Goal: Task Accomplishment & Management: Manage account settings

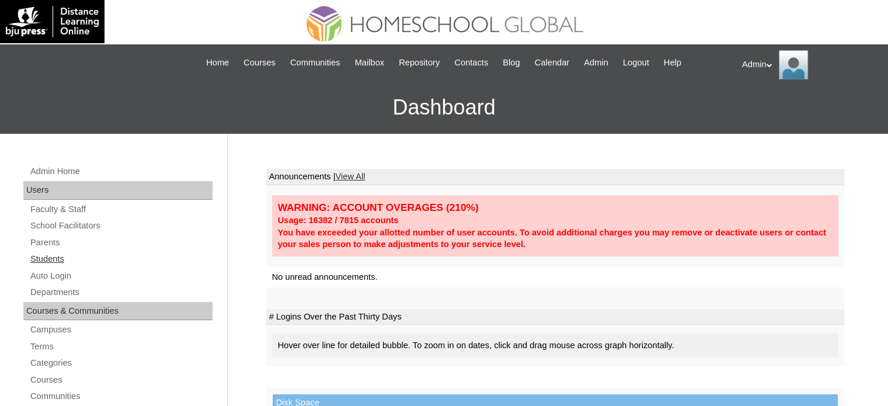
click at [63, 259] on link "Students" at bounding box center [120, 259] width 183 height 15
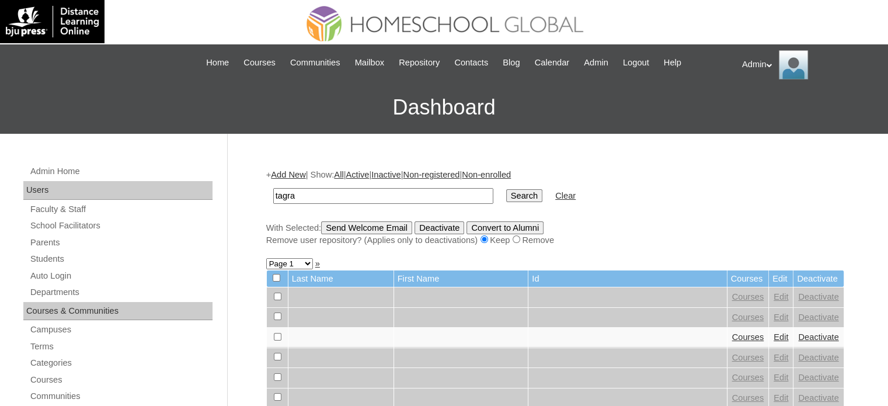
type input "tagra"
click at [506, 192] on input "Search" at bounding box center [524, 195] width 36 height 13
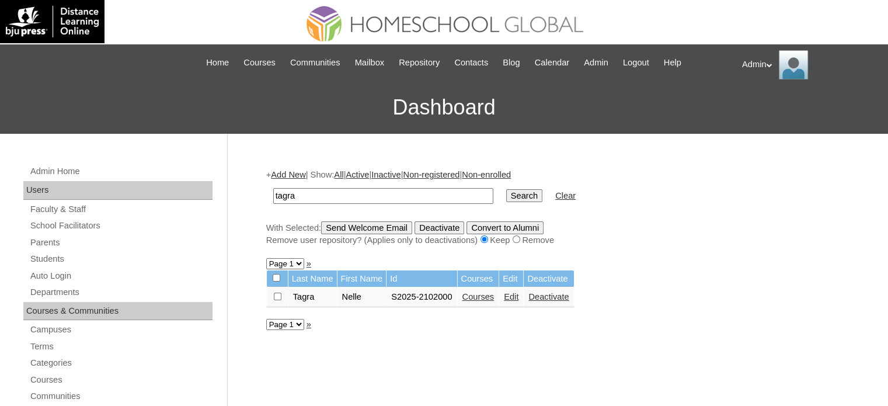
click at [473, 297] on link "Courses" at bounding box center [479, 296] width 32 height 9
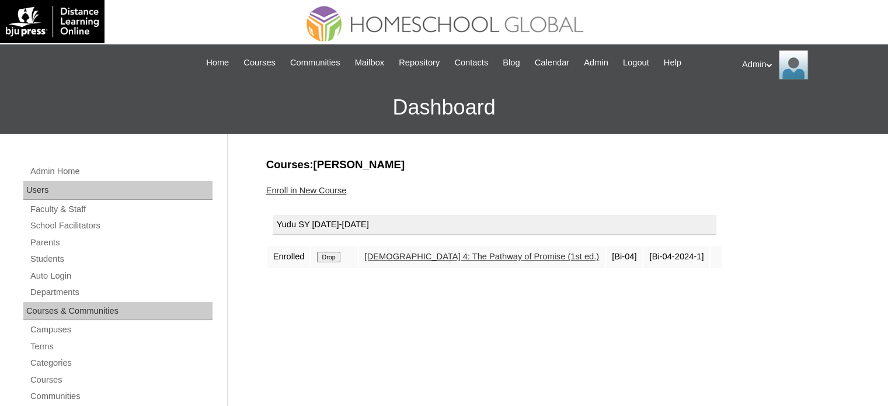
click at [324, 186] on link "Enroll in New Course" at bounding box center [306, 190] width 81 height 9
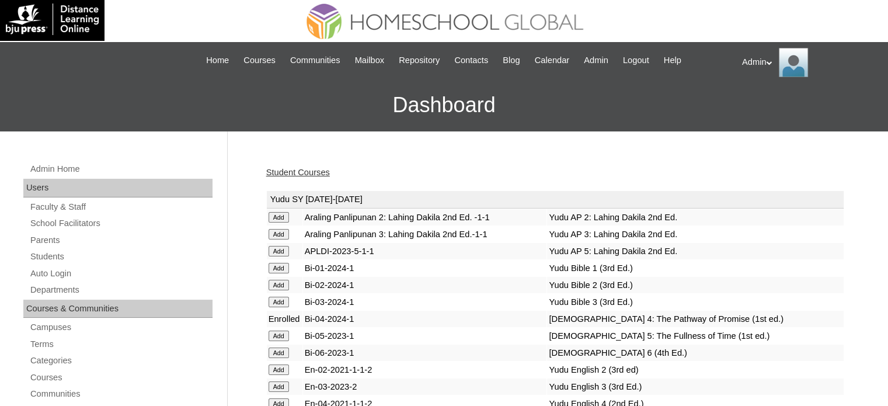
scroll to position [1118, 0]
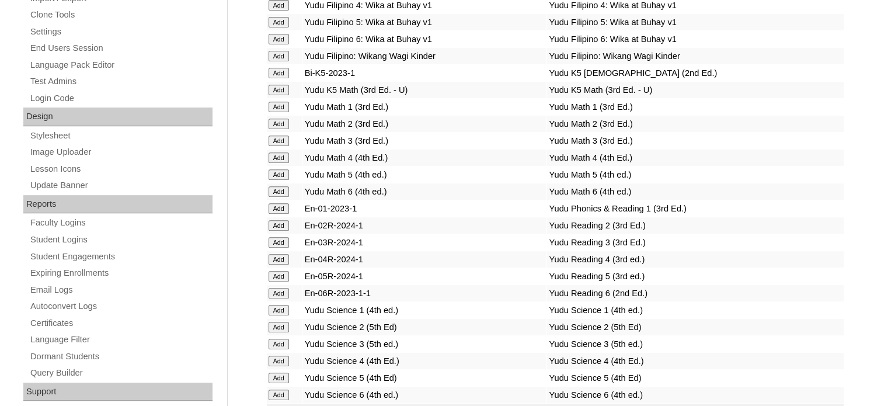
scroll to position [4510, 0]
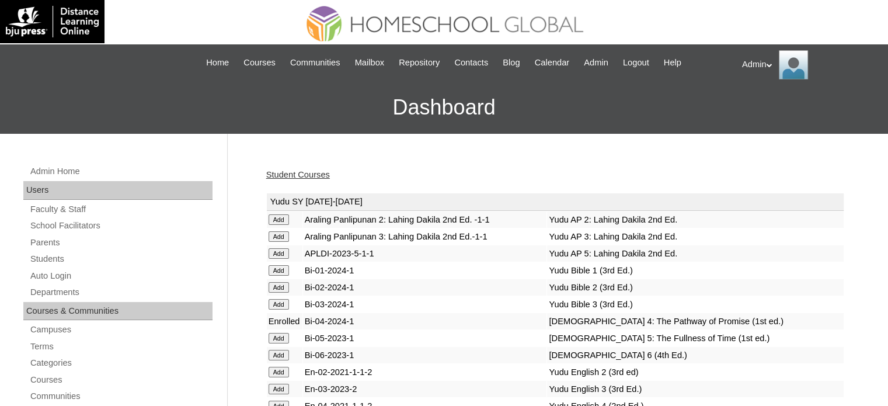
scroll to position [2255, 0]
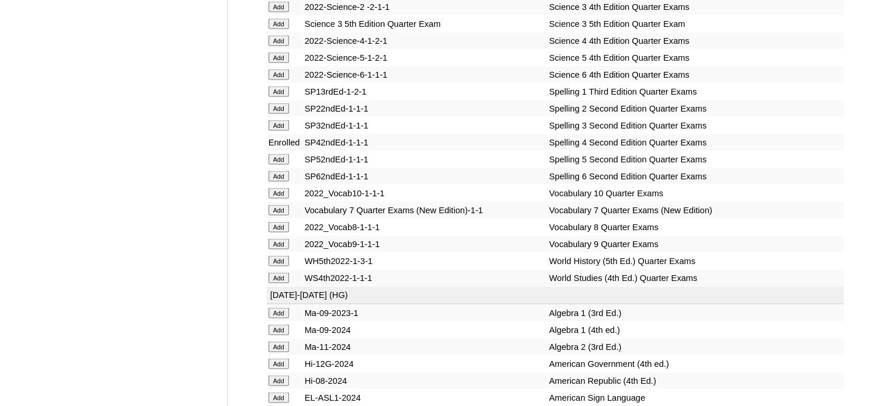
scroll to position [4779, 0]
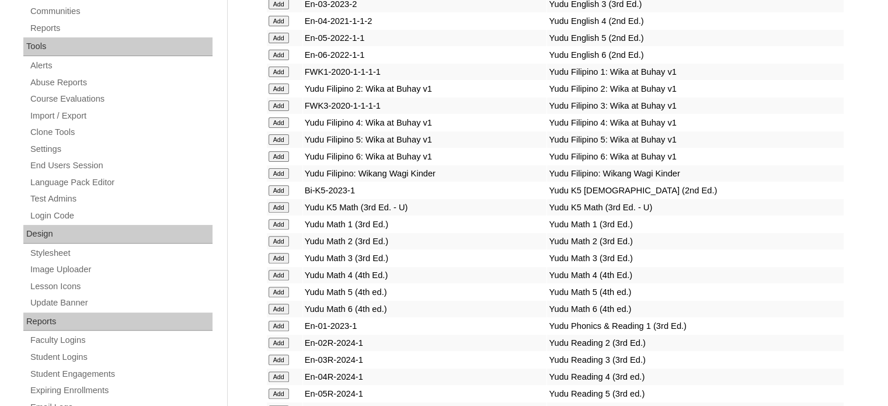
scroll to position [1837, 0]
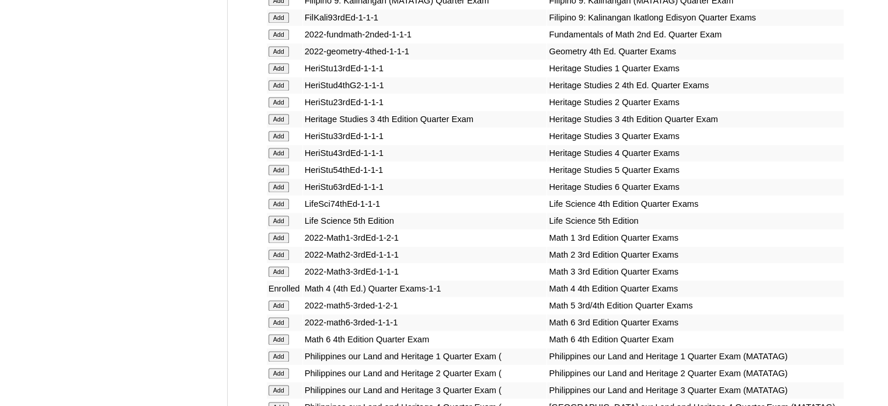
scroll to position [2204, 0]
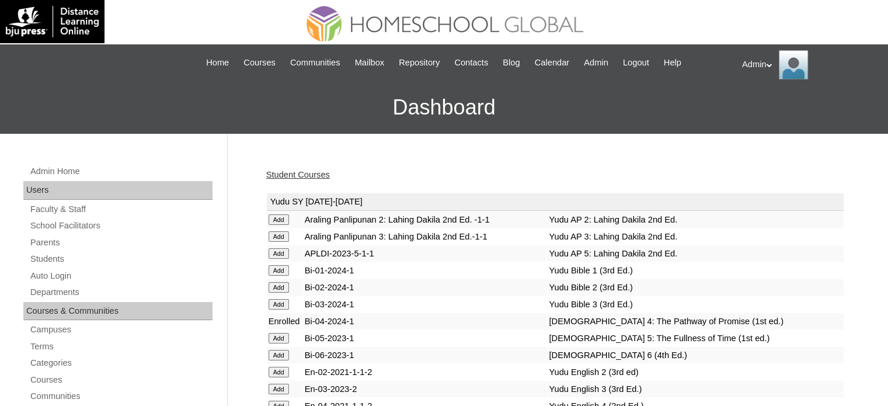
scroll to position [1619, 0]
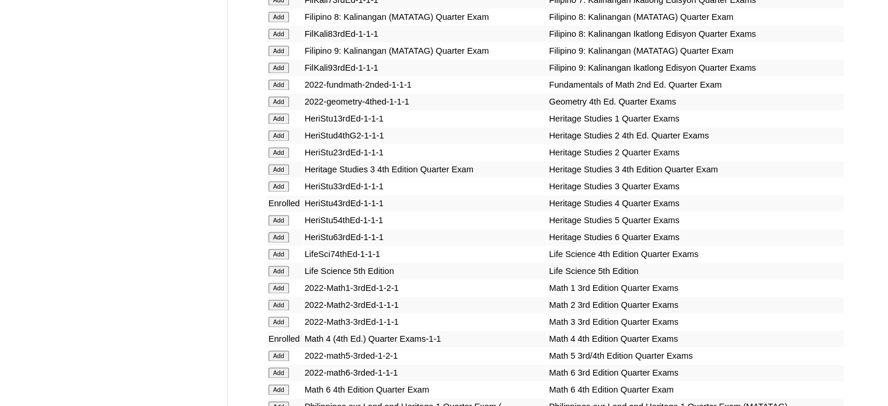
scroll to position [3955, 0]
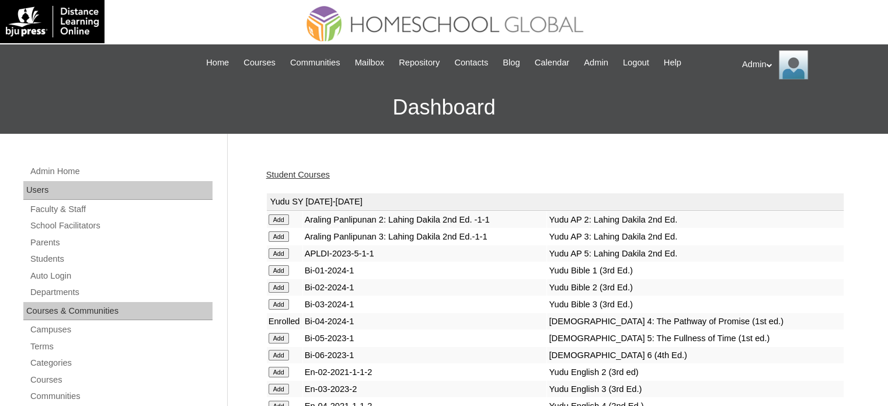
click at [298, 176] on link "Student Courses" at bounding box center [298, 174] width 64 height 9
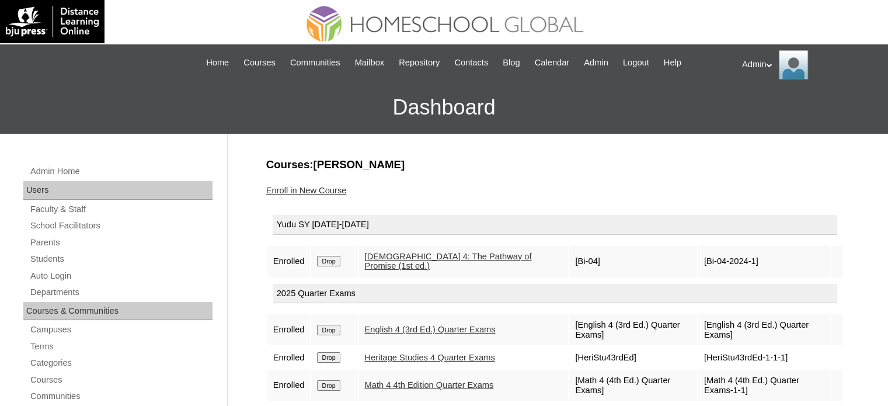
click at [330, 256] on input "Drop" at bounding box center [328, 261] width 23 height 11
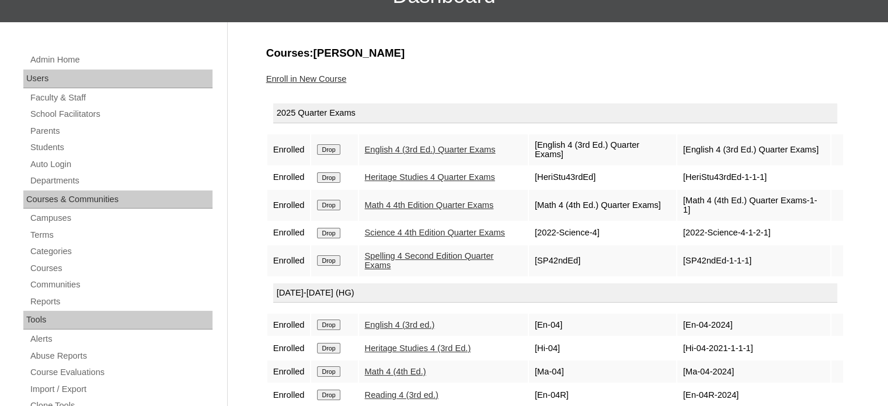
scroll to position [110, 0]
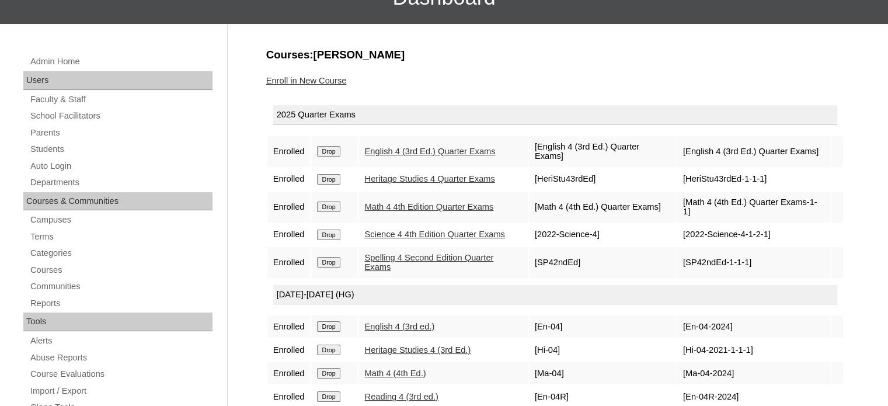
click at [317, 78] on link "Enroll in New Course" at bounding box center [306, 80] width 81 height 9
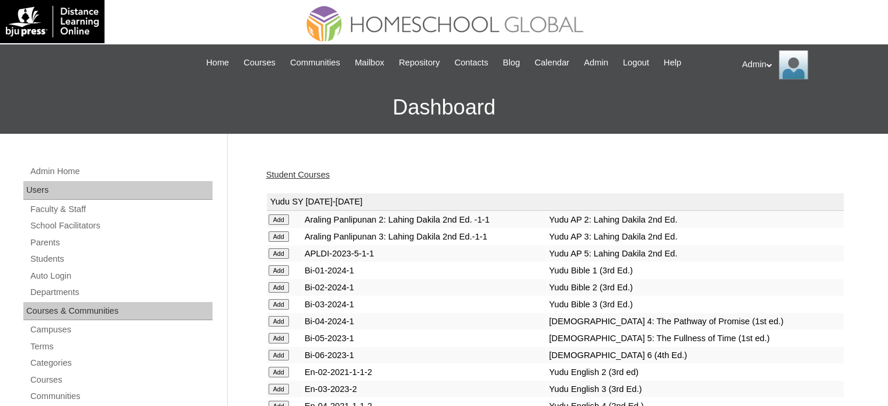
scroll to position [2929, 0]
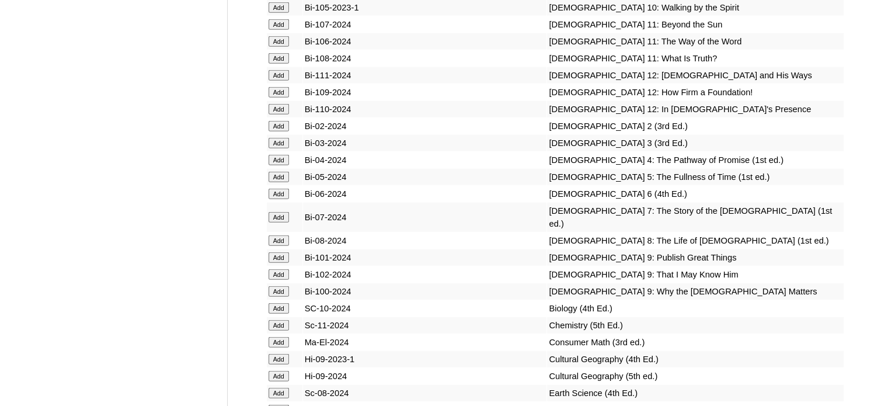
click at [276, 168] on td "Add" at bounding box center [285, 160] width 36 height 16
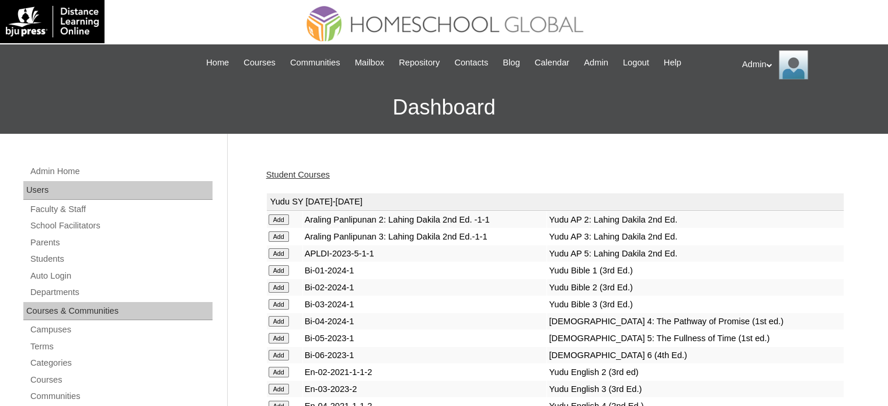
click at [301, 176] on link "Student Courses" at bounding box center [298, 174] width 64 height 9
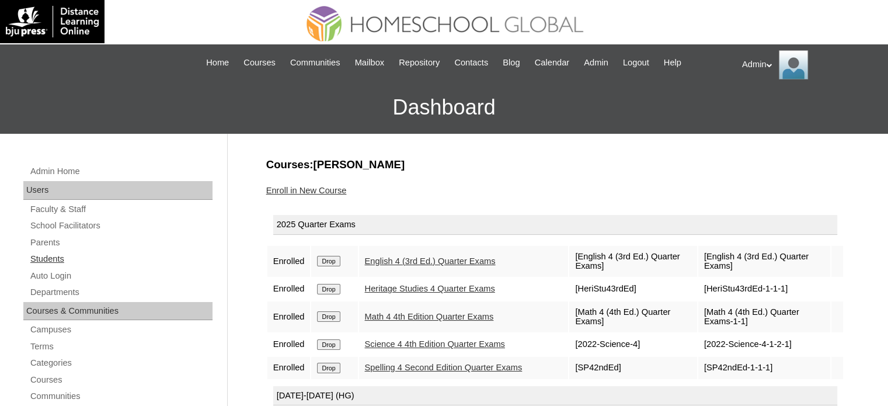
click at [65, 256] on link "Students" at bounding box center [120, 259] width 183 height 15
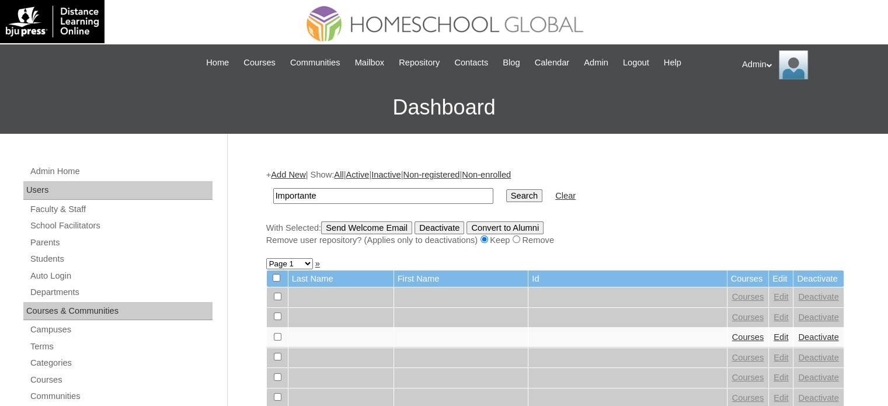
type input "Importante"
click at [506, 198] on input "Search" at bounding box center [524, 195] width 36 height 13
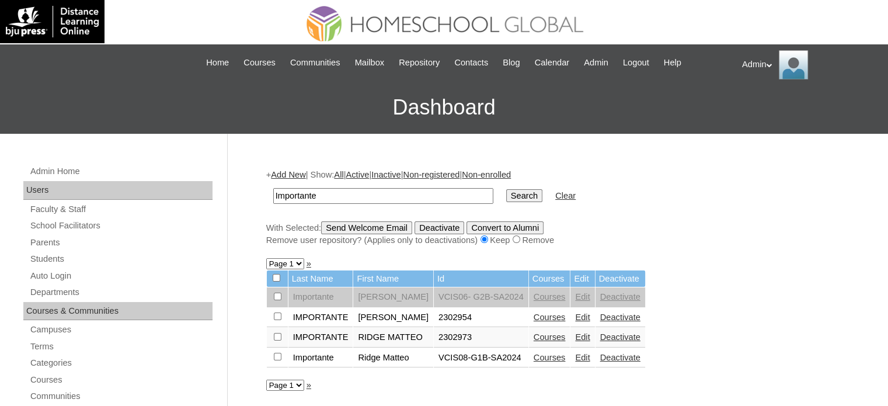
click at [575, 315] on link "Edit" at bounding box center [582, 317] width 15 height 9
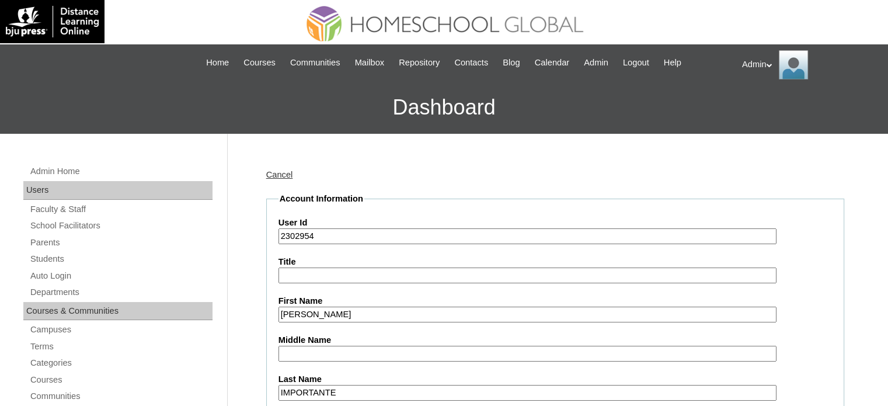
click at [282, 233] on input "2302954" at bounding box center [528, 236] width 498 height 16
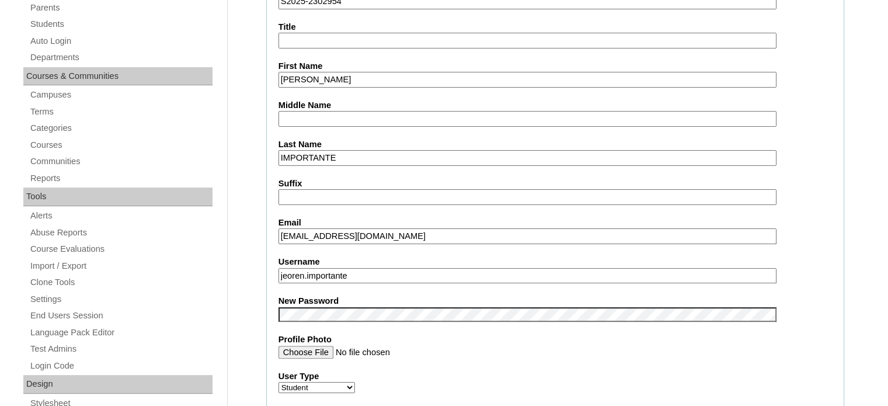
scroll to position [246, 0]
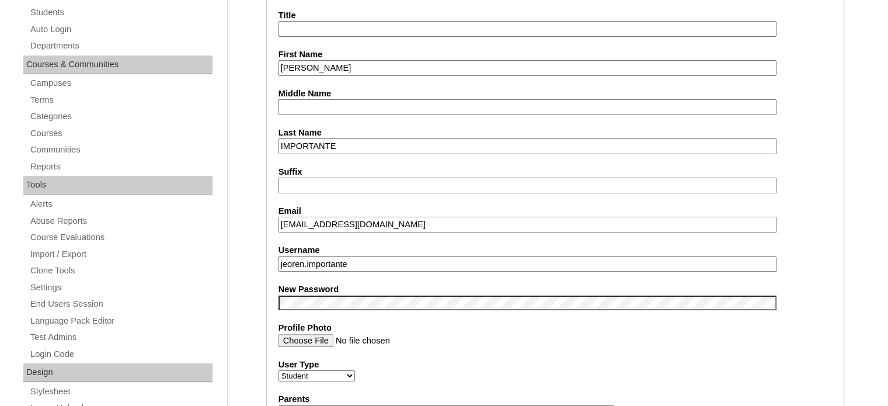
type input "S2025-2302954"
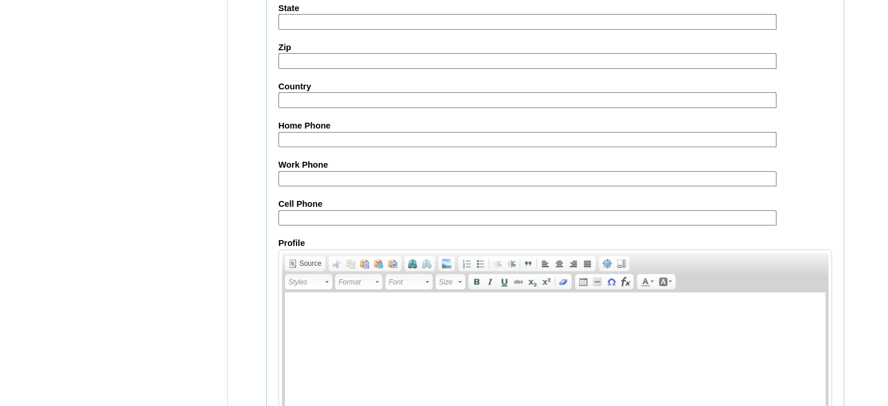
scroll to position [1361, 0]
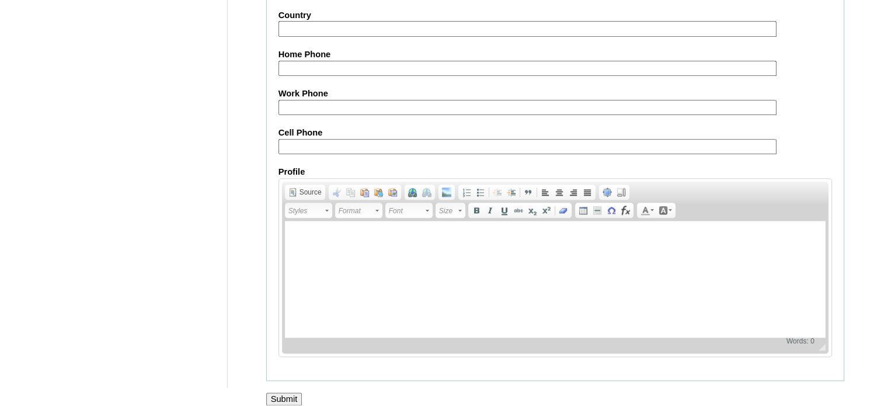
click at [291, 393] on input "Submit" at bounding box center [284, 399] width 36 height 13
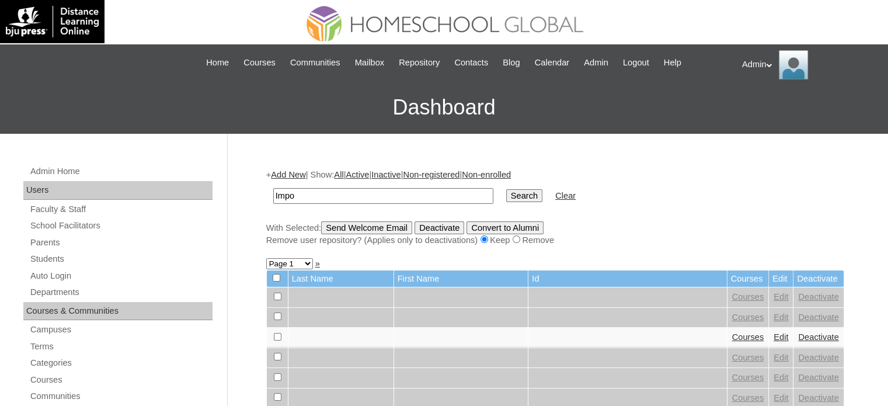
type input "Importante"
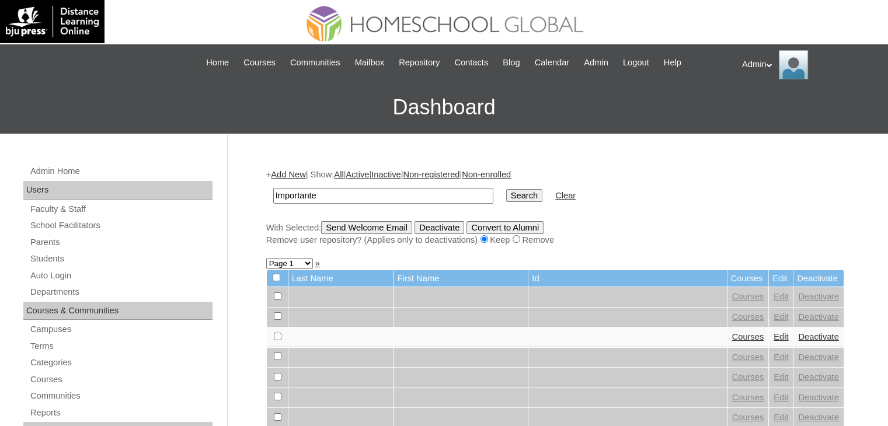
click at [506, 192] on input "Search" at bounding box center [524, 195] width 36 height 13
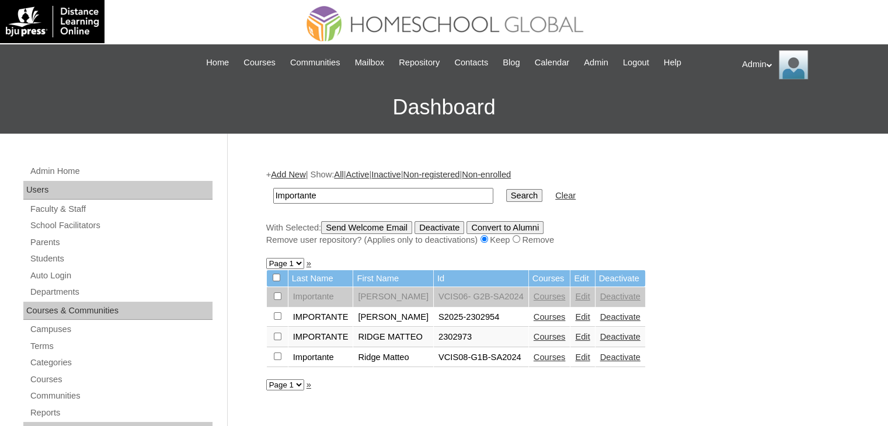
click at [575, 318] on link "Edit" at bounding box center [582, 317] width 15 height 9
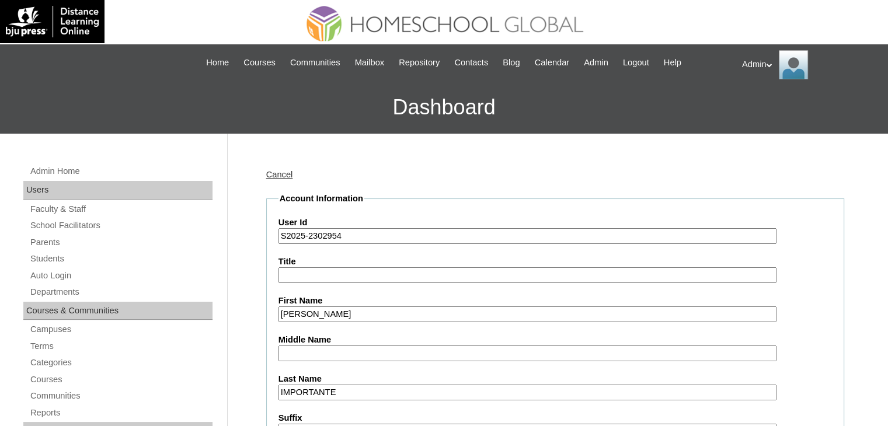
click at [290, 178] on link "Cancel" at bounding box center [279, 174] width 27 height 9
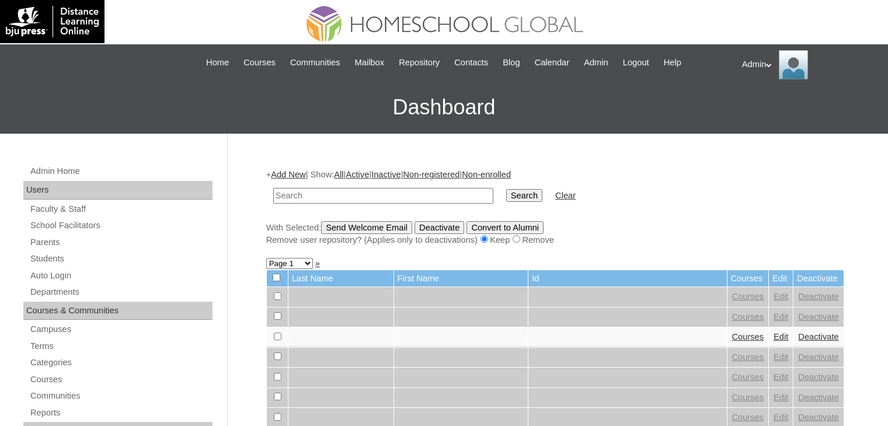
click at [49, 238] on link "Parents" at bounding box center [120, 242] width 183 height 15
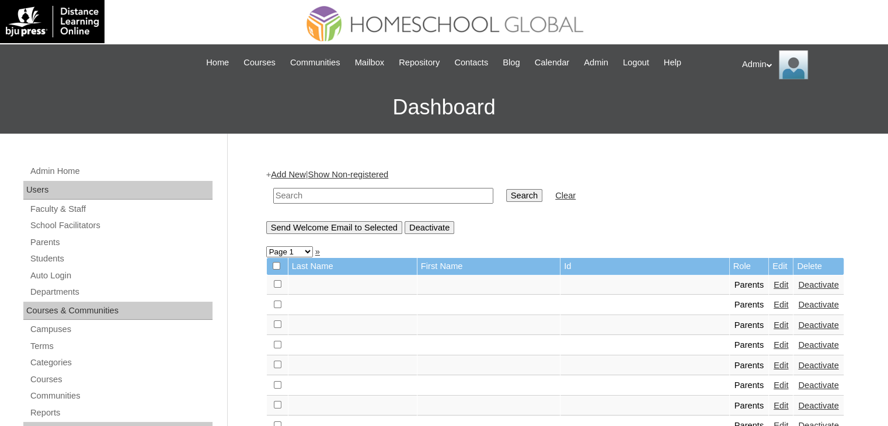
drag, startPoint x: 0, startPoint y: 0, endPoint x: 336, endPoint y: 190, distance: 386.3
click at [336, 190] on input "text" at bounding box center [383, 196] width 220 height 16
type input "Importante"
click at [506, 193] on input "Search" at bounding box center [524, 195] width 36 height 13
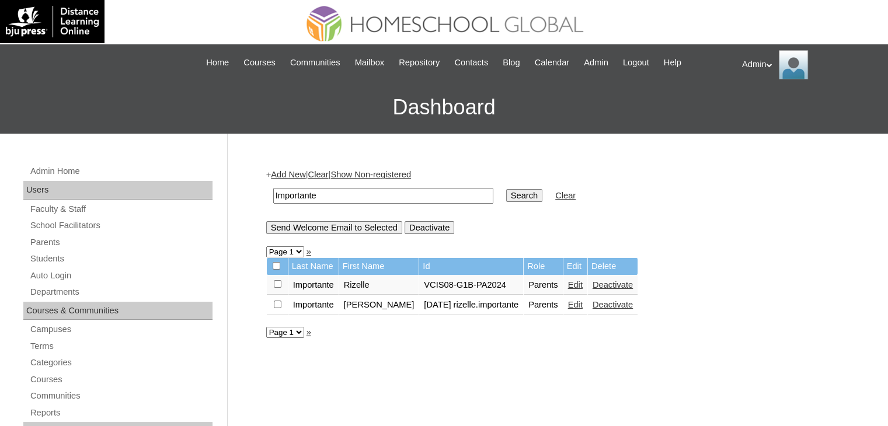
click at [583, 303] on link "Edit" at bounding box center [575, 304] width 15 height 9
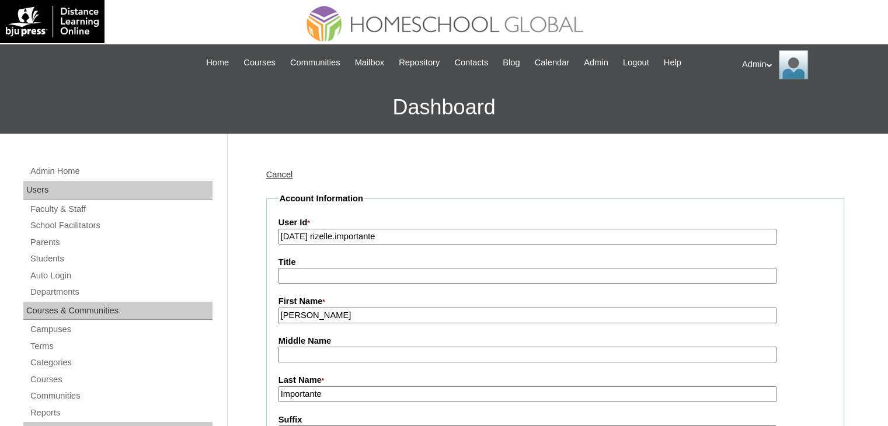
click at [423, 237] on input "[DATE] rizelle.importante" at bounding box center [528, 237] width 498 height 16
paste input "2025-2302954"
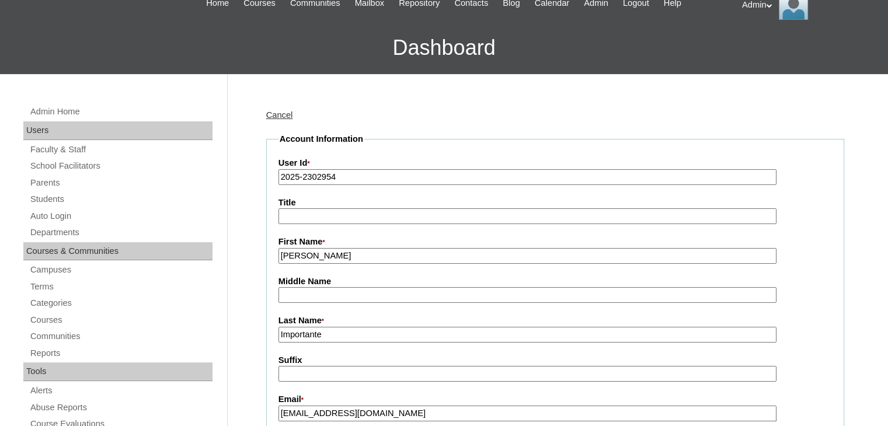
scroll to position [68, 0]
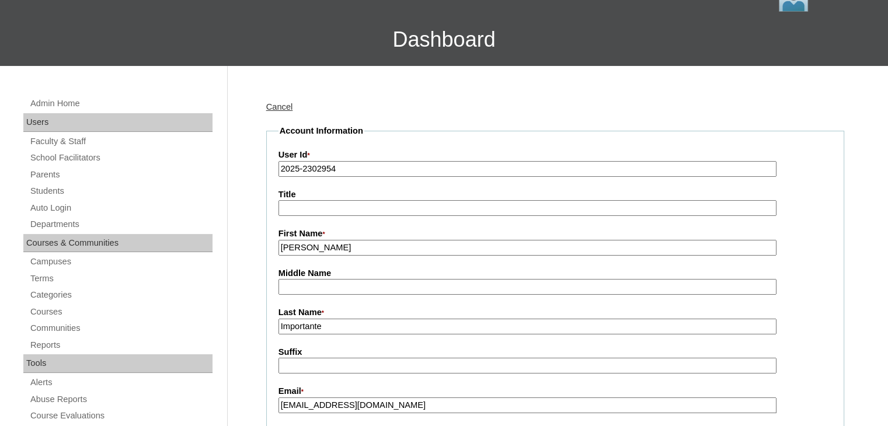
type input "2025-2302954"
drag, startPoint x: 336, startPoint y: 240, endPoint x: 307, endPoint y: 244, distance: 29.5
click at [307, 244] on input "[PERSON_NAME]" at bounding box center [528, 248] width 498 height 16
type input "Rizelle"
click at [299, 281] on input "Middle Name" at bounding box center [528, 287] width 498 height 16
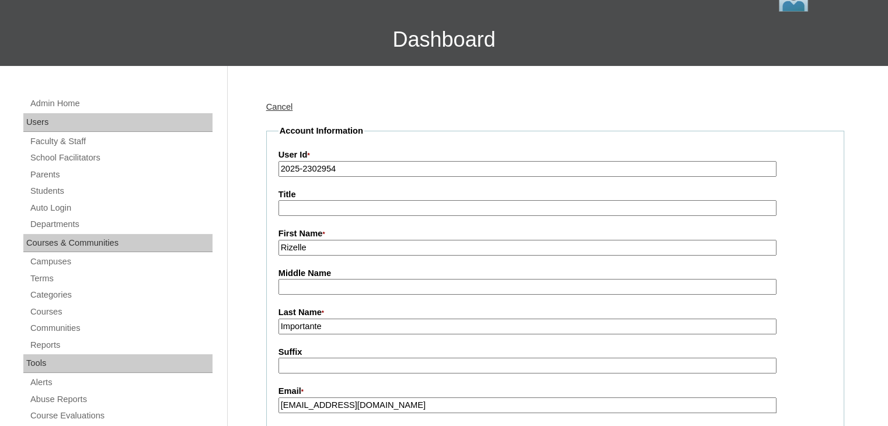
paste input "Vidal"
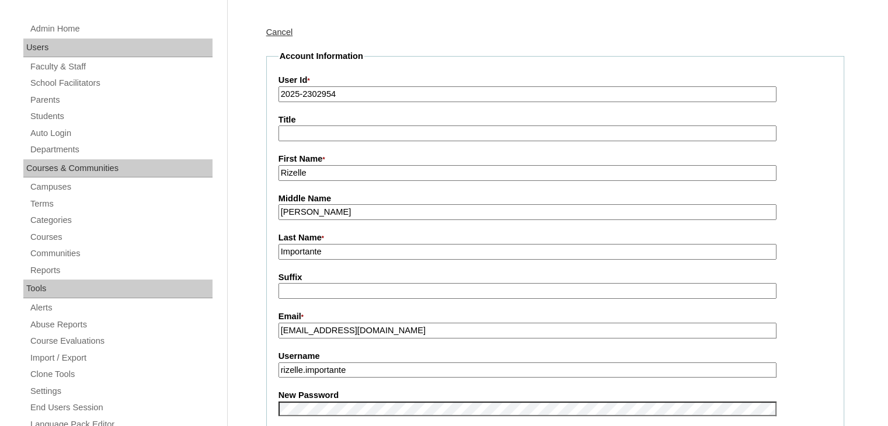
scroll to position [173, 0]
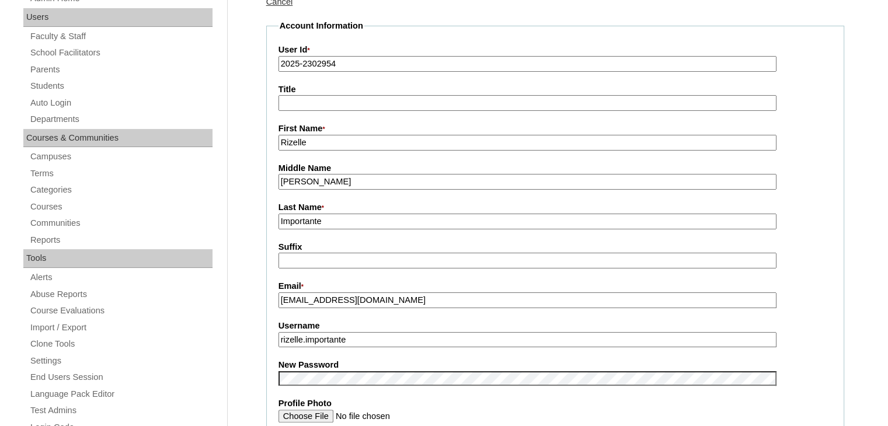
type input "Vidal"
click at [582, 353] on fieldset "Account Information User Id * 2025-2302954 Title First Name * Rizelle Middle Na…" at bounding box center [555, 369] width 578 height 699
drag, startPoint x: 366, startPoint y: 335, endPoint x: 255, endPoint y: 338, distance: 111.6
drag, startPoint x: 353, startPoint y: 337, endPoint x: 277, endPoint y: 343, distance: 76.8
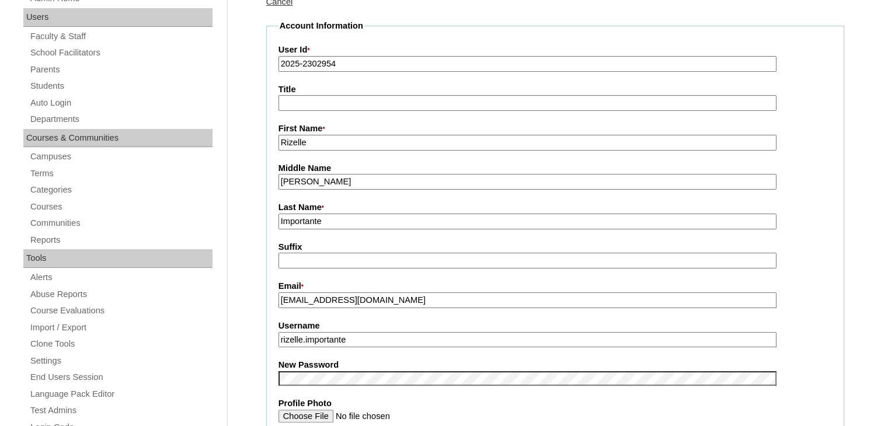
click at [277, 343] on fieldset "Account Information User Id * 2025-2302954 Title First Name * Rizelle Middle Na…" at bounding box center [555, 369] width 578 height 699
paste input "vid"
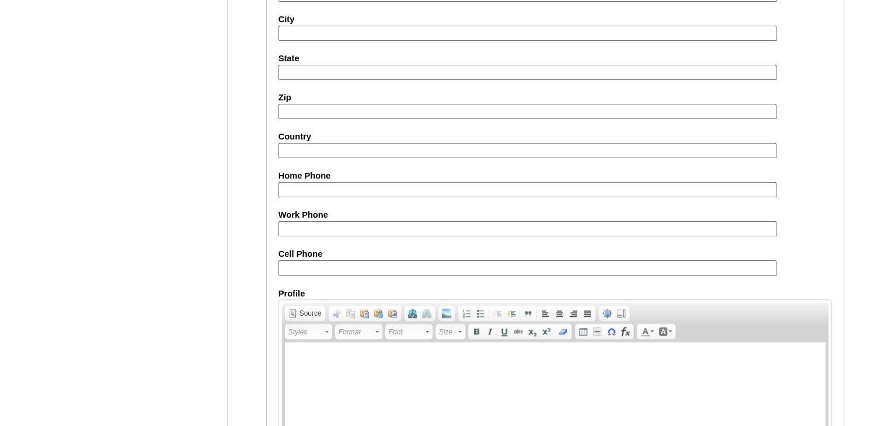
scroll to position [1098, 0]
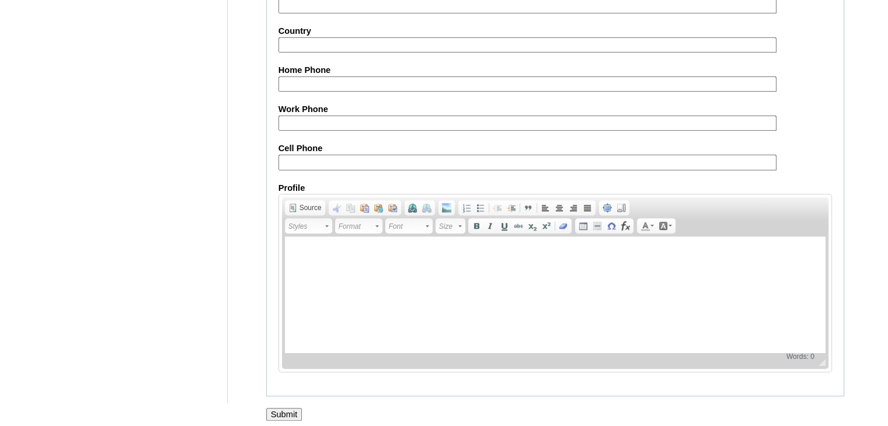
type input "rizellevid.importante"
click at [289, 408] on input "Submit" at bounding box center [284, 414] width 36 height 13
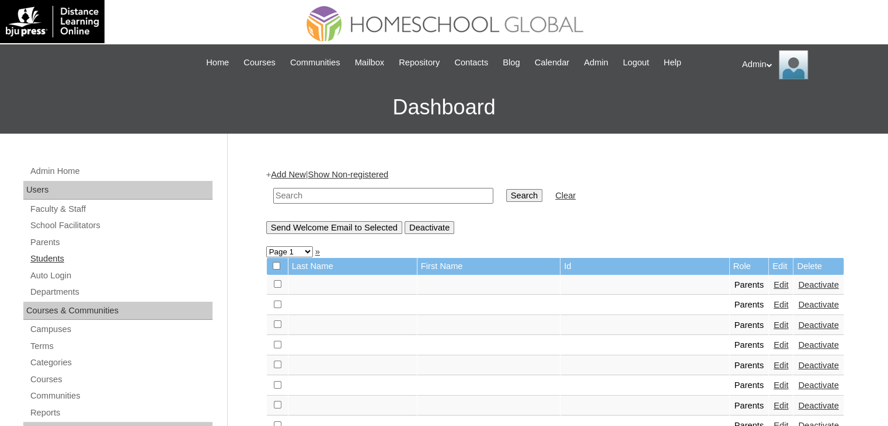
click at [70, 260] on link "Students" at bounding box center [120, 259] width 183 height 15
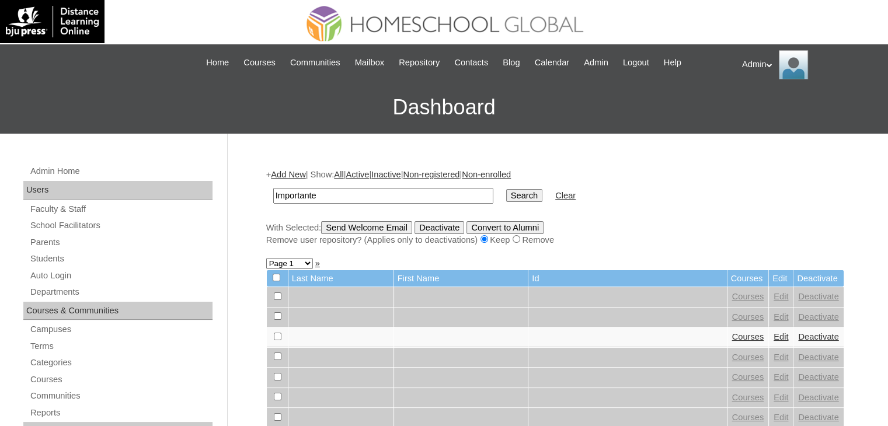
type input "Importante"
click at [502, 190] on td "Search" at bounding box center [525, 195] width 48 height 27
click at [506, 196] on input "Search" at bounding box center [524, 195] width 36 height 13
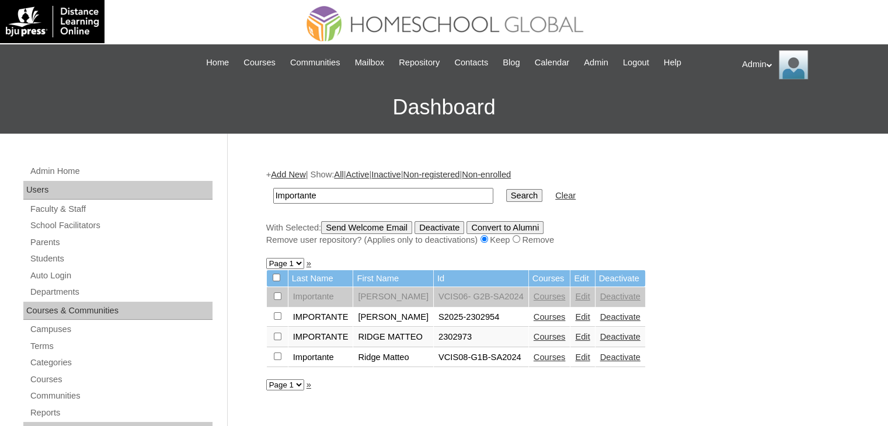
click at [575, 314] on link "Edit" at bounding box center [582, 317] width 15 height 9
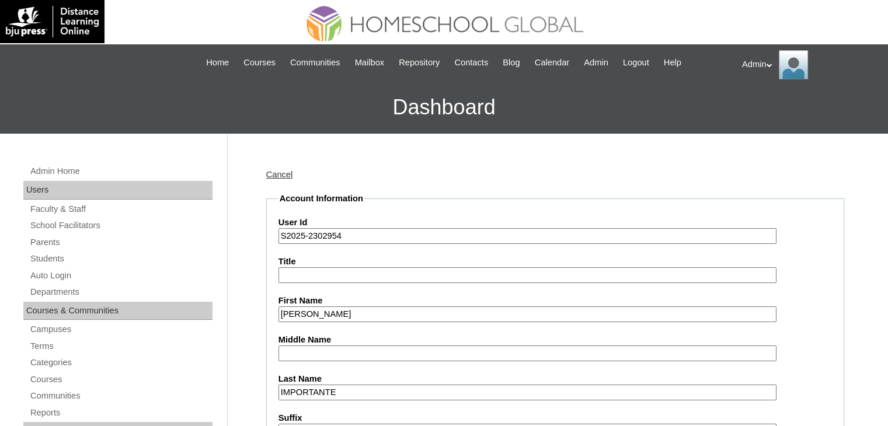
click at [276, 178] on link "Cancel" at bounding box center [279, 174] width 27 height 9
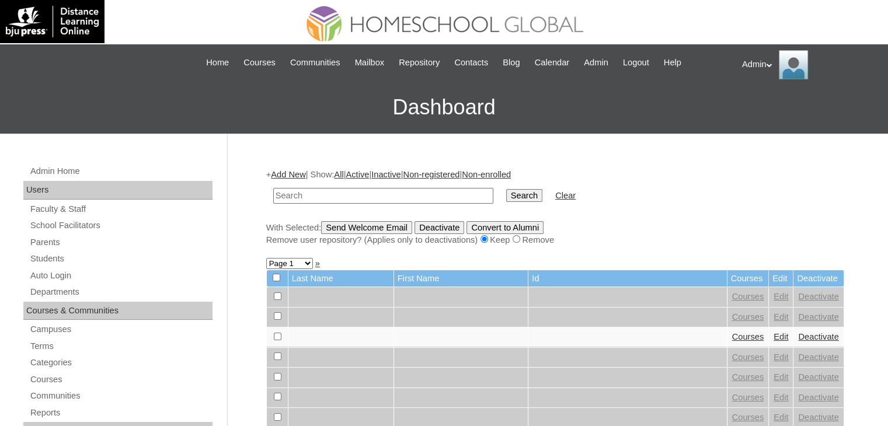
type input "o"
type input "Importante"
click at [506, 197] on input "Search" at bounding box center [524, 195] width 36 height 13
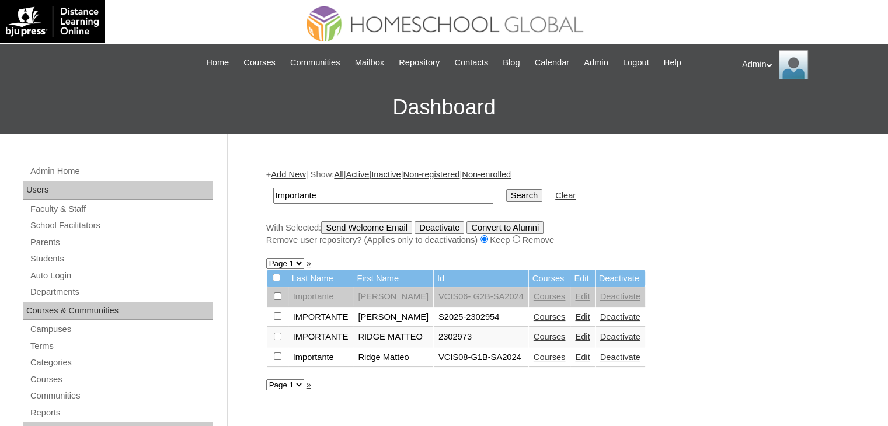
click at [543, 317] on link "Courses" at bounding box center [550, 317] width 32 height 9
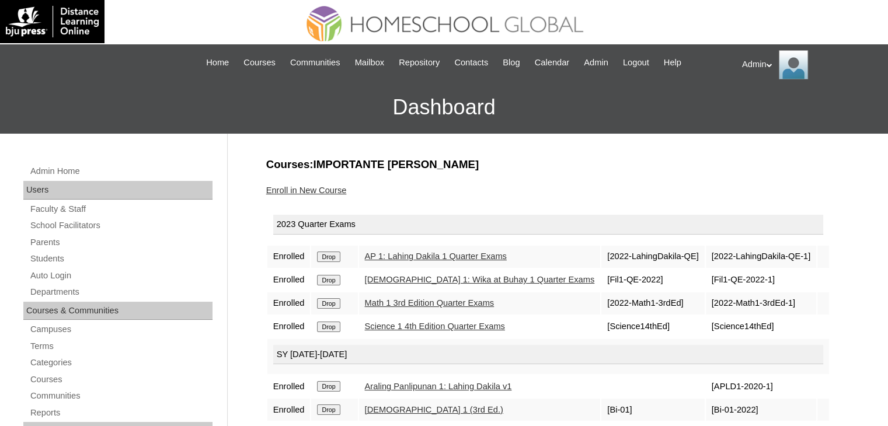
click at [330, 254] on input "Drop" at bounding box center [328, 257] width 23 height 11
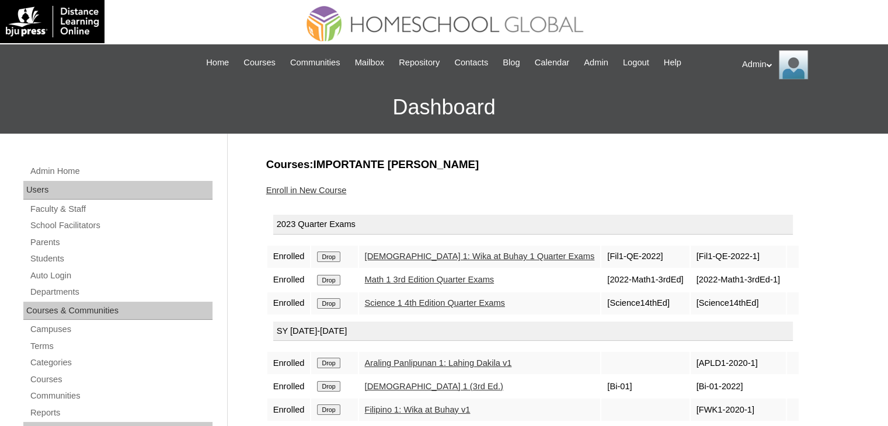
click at [330, 254] on input "Drop" at bounding box center [328, 257] width 23 height 11
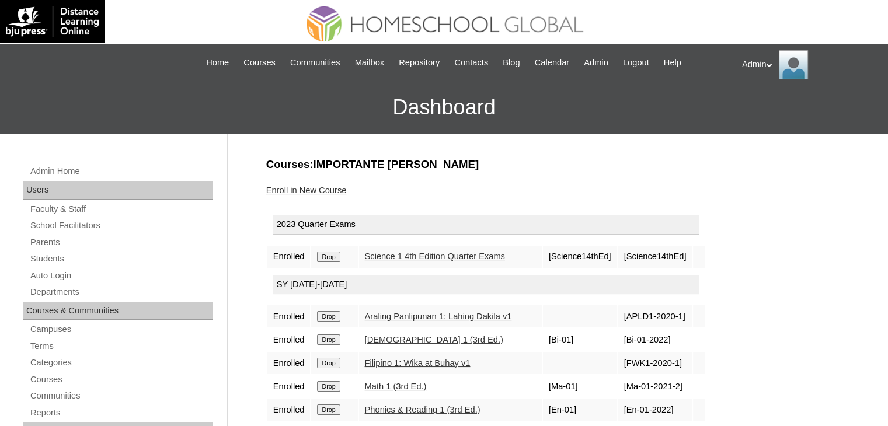
click at [330, 254] on input "Drop" at bounding box center [328, 257] width 23 height 11
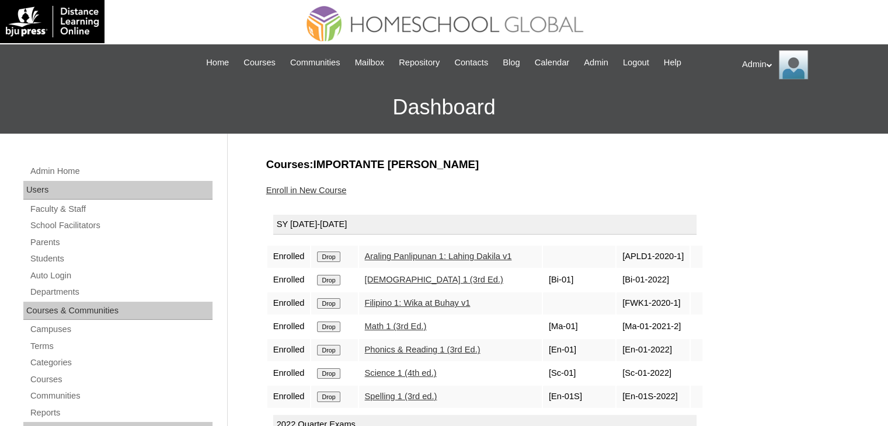
click at [330, 254] on input "Drop" at bounding box center [328, 257] width 23 height 11
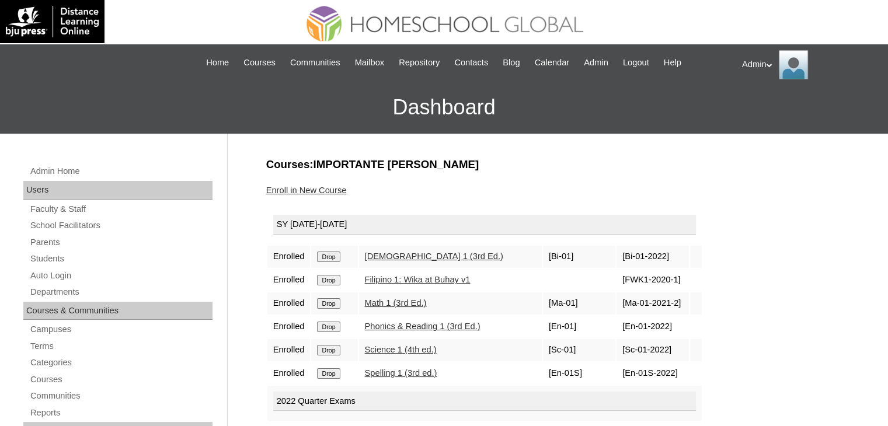
click at [330, 254] on input "Drop" at bounding box center [328, 257] width 23 height 11
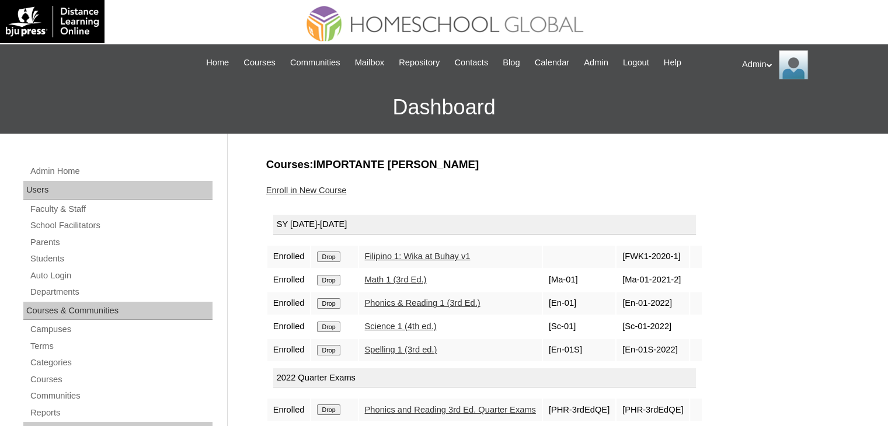
click at [330, 254] on input "Drop" at bounding box center [328, 257] width 23 height 11
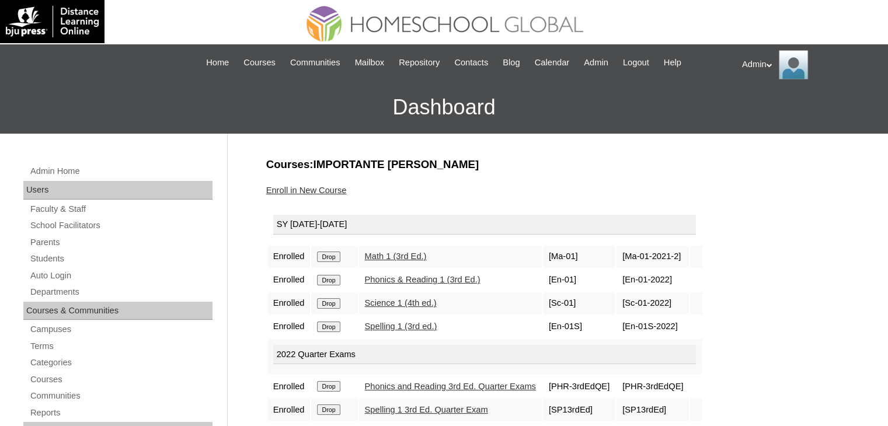
click at [330, 254] on input "Drop" at bounding box center [328, 257] width 23 height 11
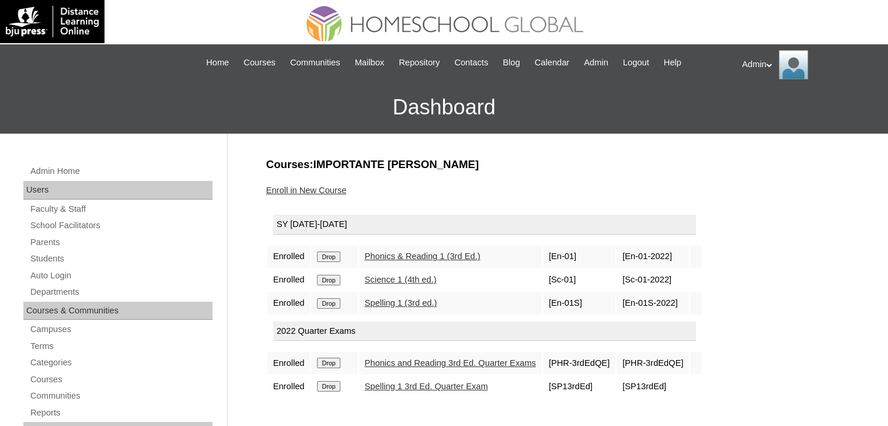
click at [317, 252] on input "Drop" at bounding box center [328, 257] width 23 height 11
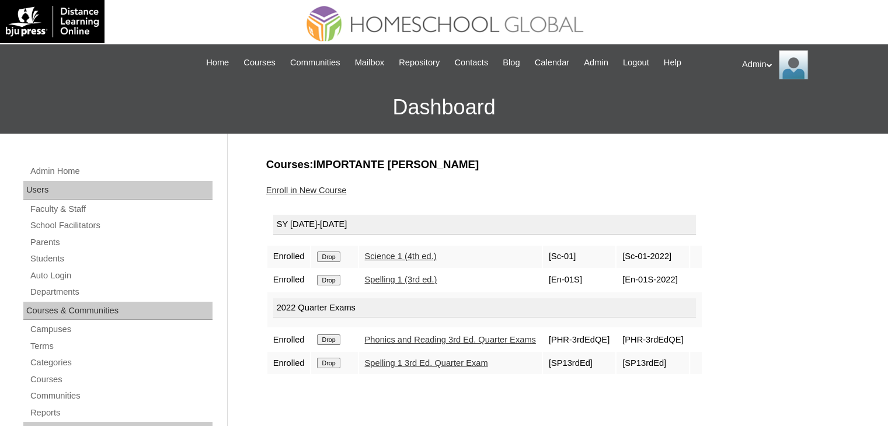
click at [331, 258] on input "Drop" at bounding box center [328, 257] width 23 height 11
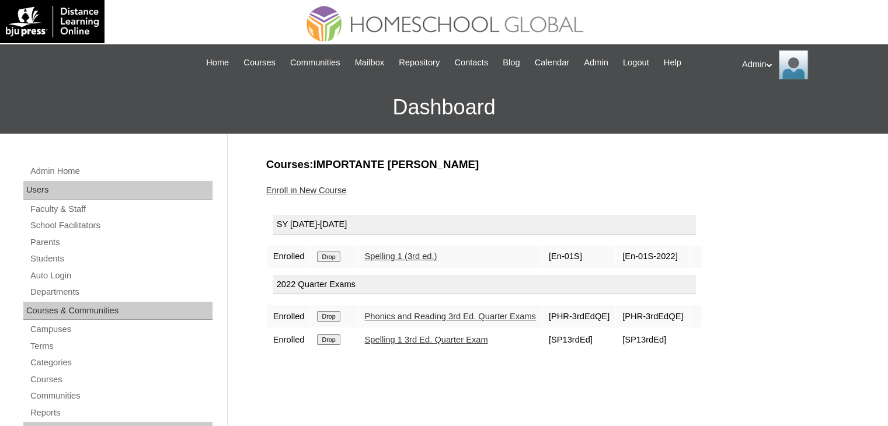
click at [329, 256] on input "Drop" at bounding box center [328, 257] width 23 height 11
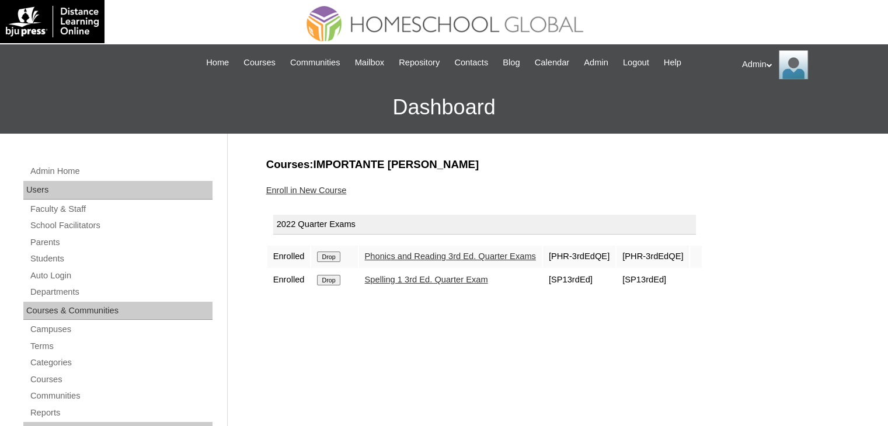
click at [329, 256] on input "Drop" at bounding box center [328, 257] width 23 height 11
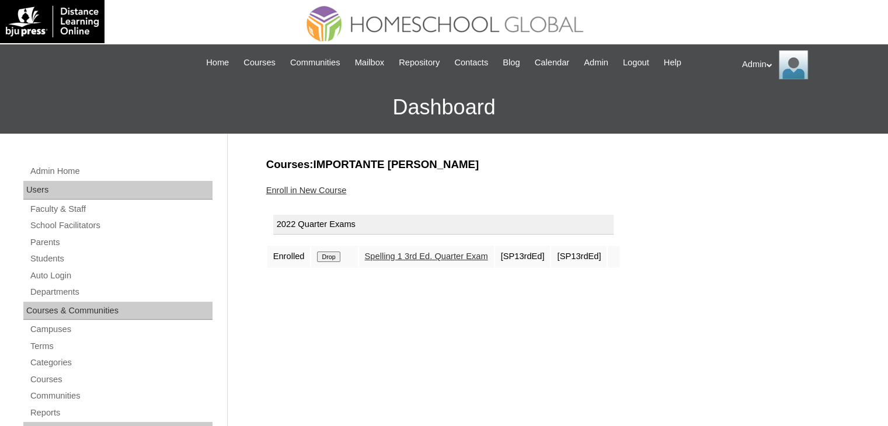
click at [329, 256] on input "Drop" at bounding box center [328, 257] width 23 height 11
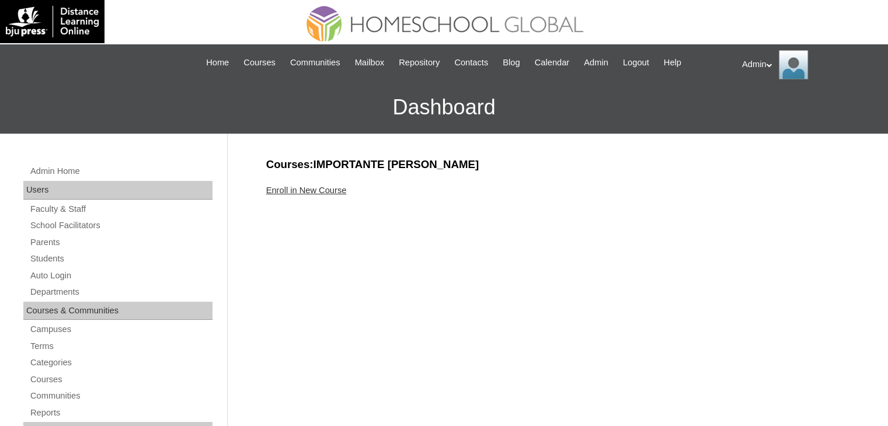
click at [320, 188] on link "Enroll in New Course" at bounding box center [306, 190] width 81 height 9
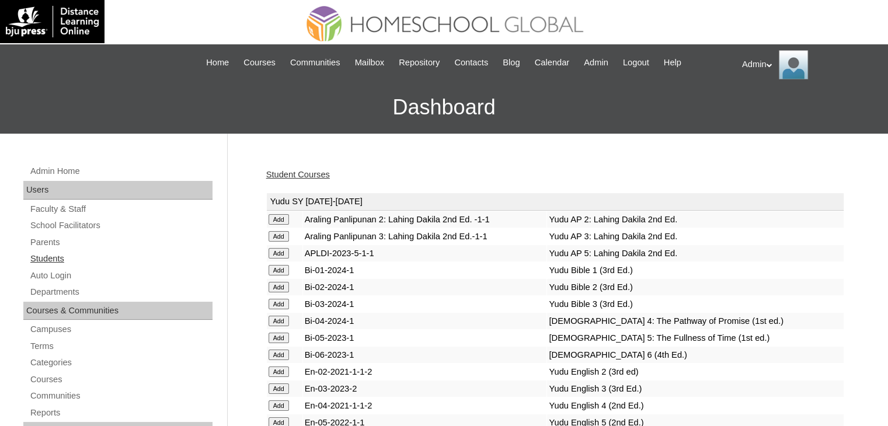
click at [41, 258] on link "Students" at bounding box center [120, 259] width 183 height 15
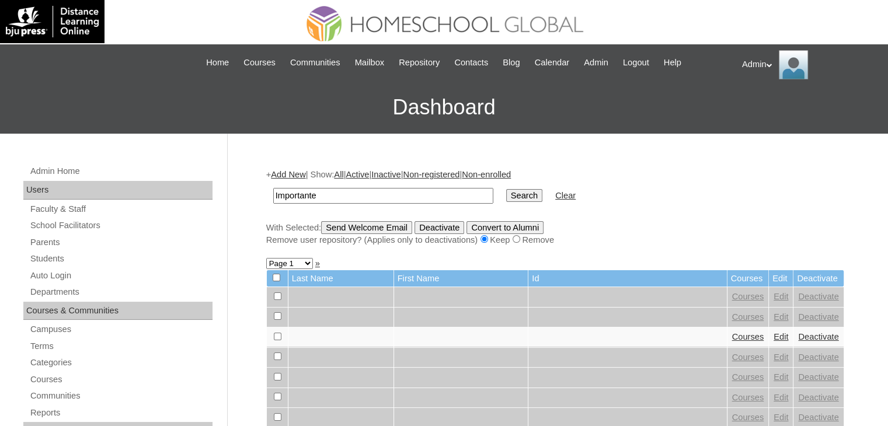
type input "Importante"
click at [506, 190] on input "Search" at bounding box center [524, 195] width 36 height 13
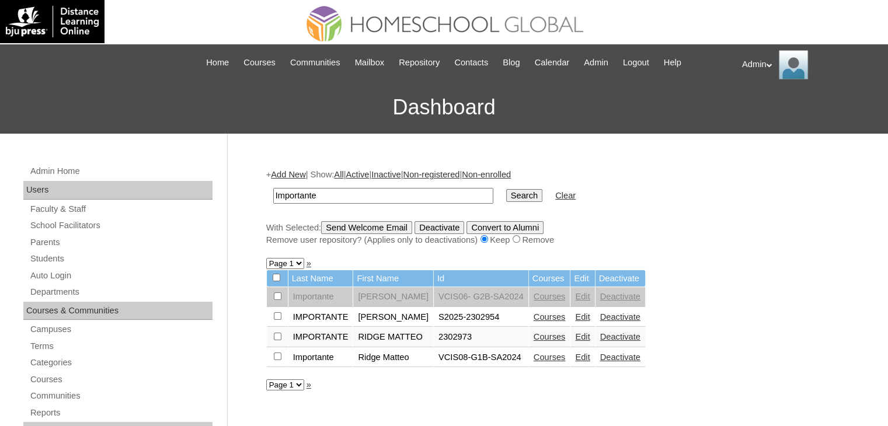
click at [575, 318] on link "Edit" at bounding box center [582, 317] width 15 height 9
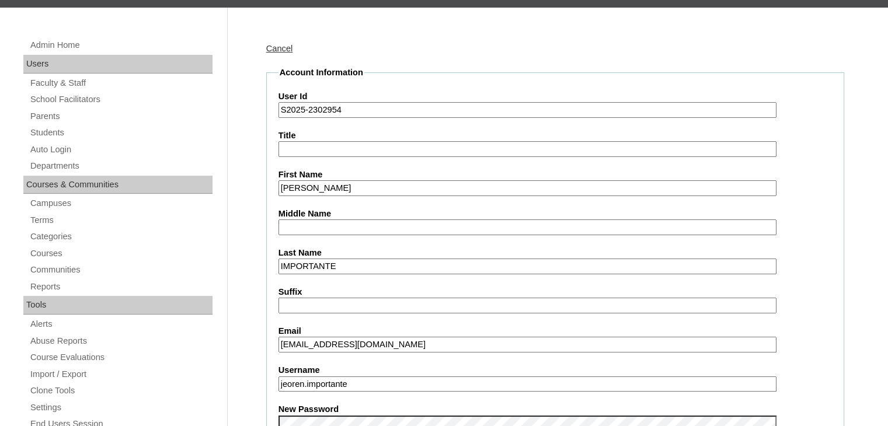
scroll to position [127, 0]
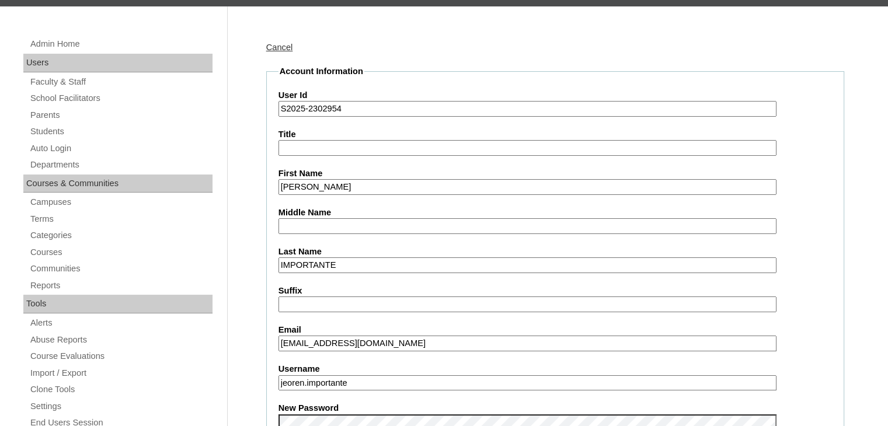
drag, startPoint x: 356, startPoint y: 261, endPoint x: 239, endPoint y: 267, distance: 117.0
type input "Importante"
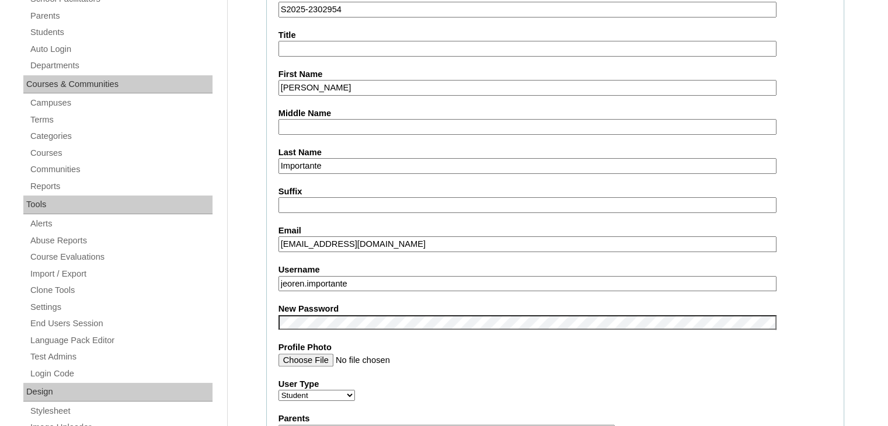
scroll to position [228, 0]
drag, startPoint x: 369, startPoint y: 278, endPoint x: 259, endPoint y: 291, distance: 110.6
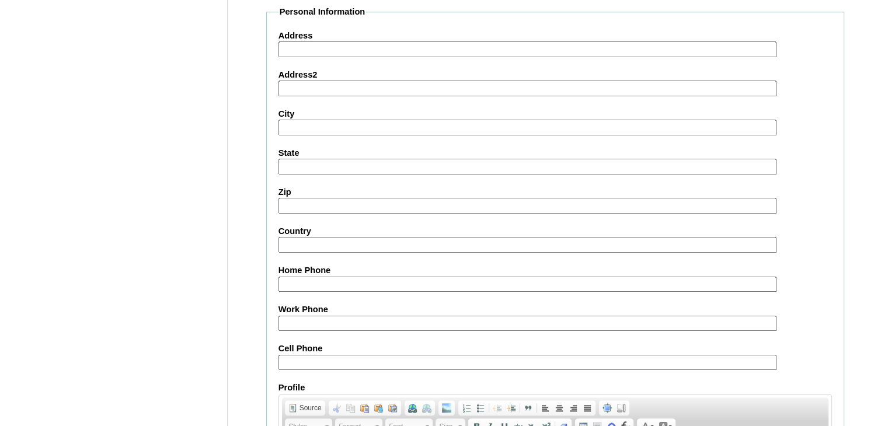
scroll to position [1341, 0]
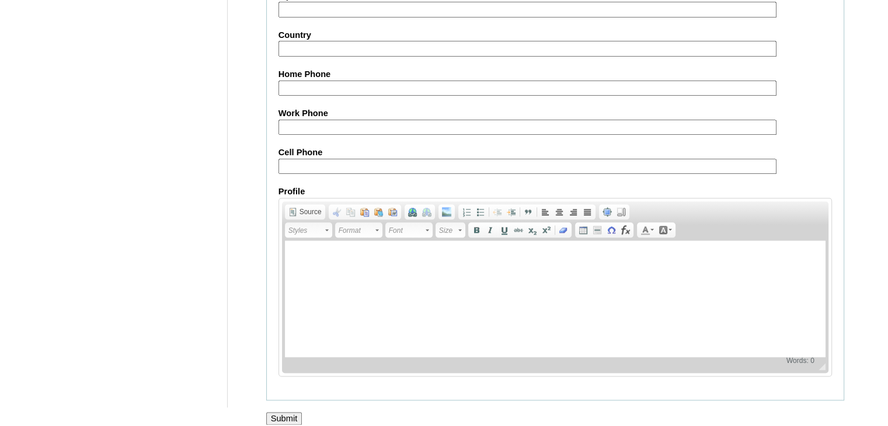
click at [285, 412] on input "Submit" at bounding box center [284, 418] width 36 height 13
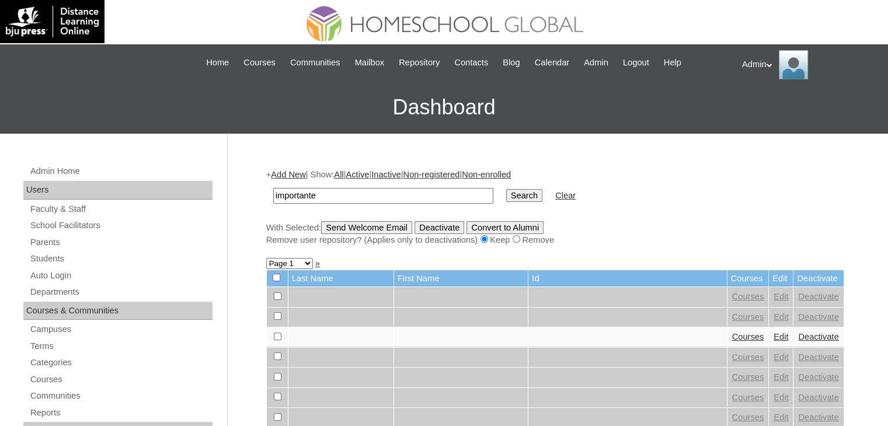
type input "Importante"
click at [506, 199] on input "Search" at bounding box center [524, 195] width 36 height 13
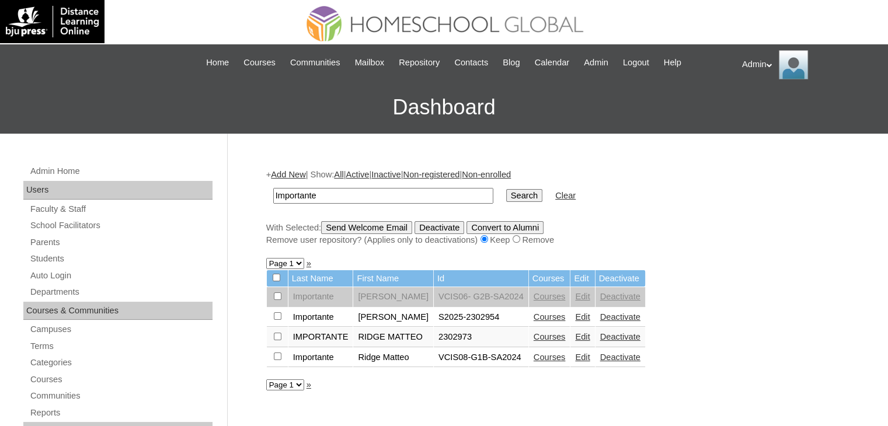
click at [539, 318] on link "Courses" at bounding box center [550, 317] width 32 height 9
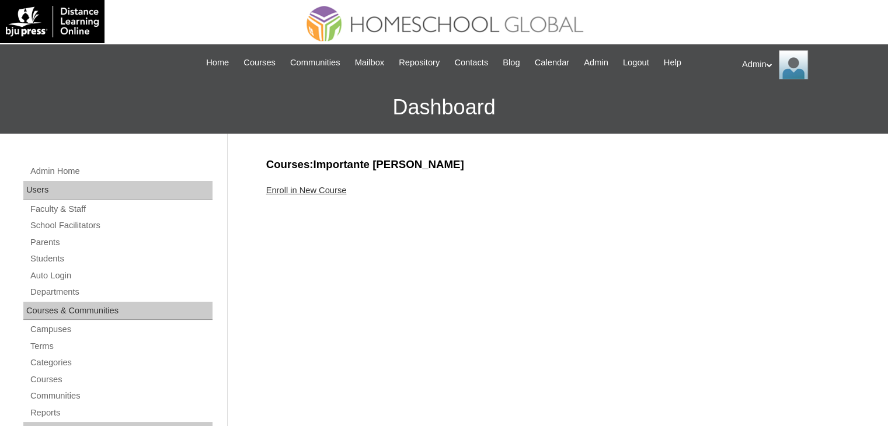
click at [332, 190] on link "Enroll in New Course" at bounding box center [306, 190] width 81 height 9
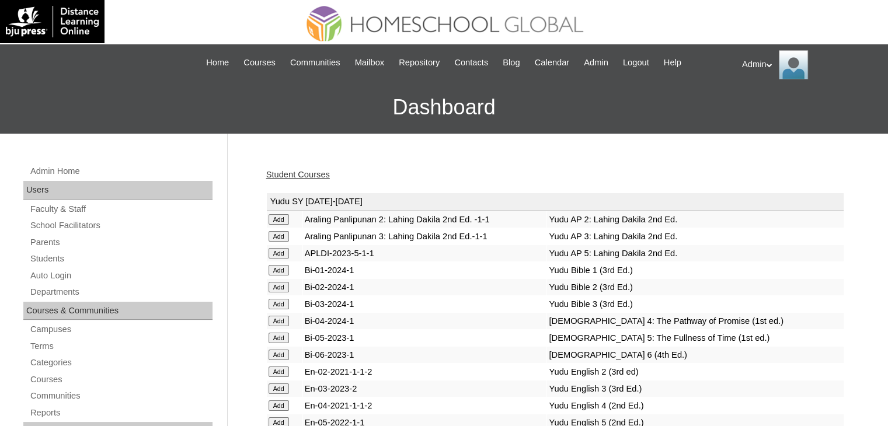
scroll to position [2919, 0]
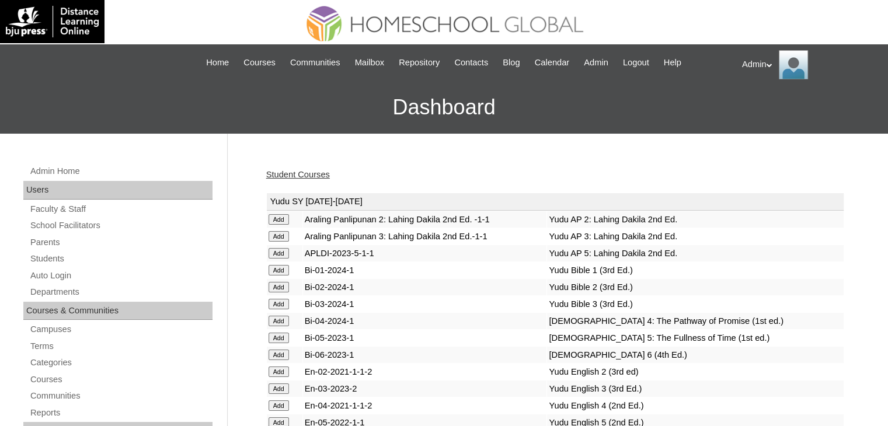
scroll to position [2902, 0]
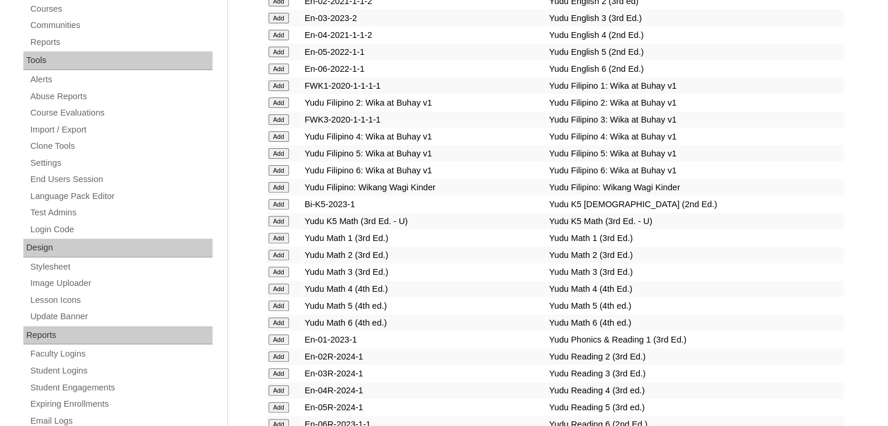
scroll to position [369, 0]
